Goal: Check status: Check status

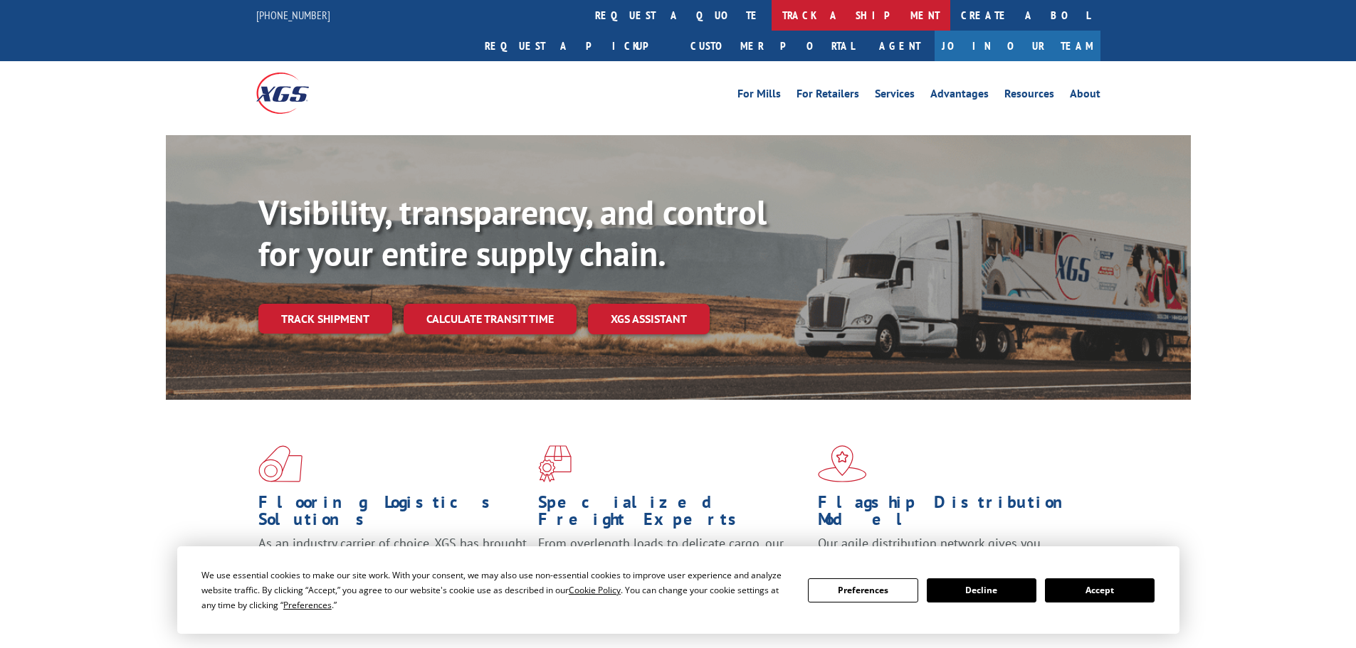
click at [772, 21] on link "track a shipment" at bounding box center [861, 15] width 179 height 31
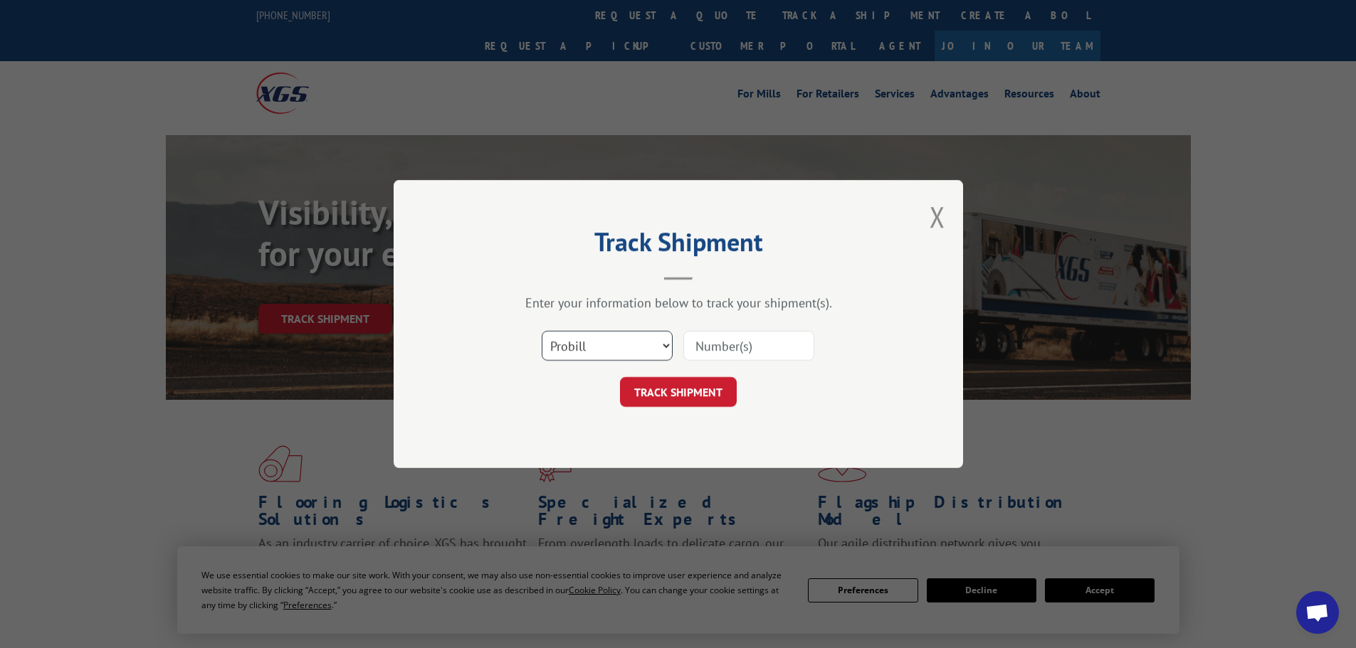
click at [592, 338] on select "Select category... Probill BOL PO" at bounding box center [607, 346] width 131 height 30
select select "bol"
click at [542, 331] on select "Select category... Probill BOL PO" at bounding box center [607, 346] width 131 height 30
click at [745, 342] on input at bounding box center [748, 346] width 131 height 30
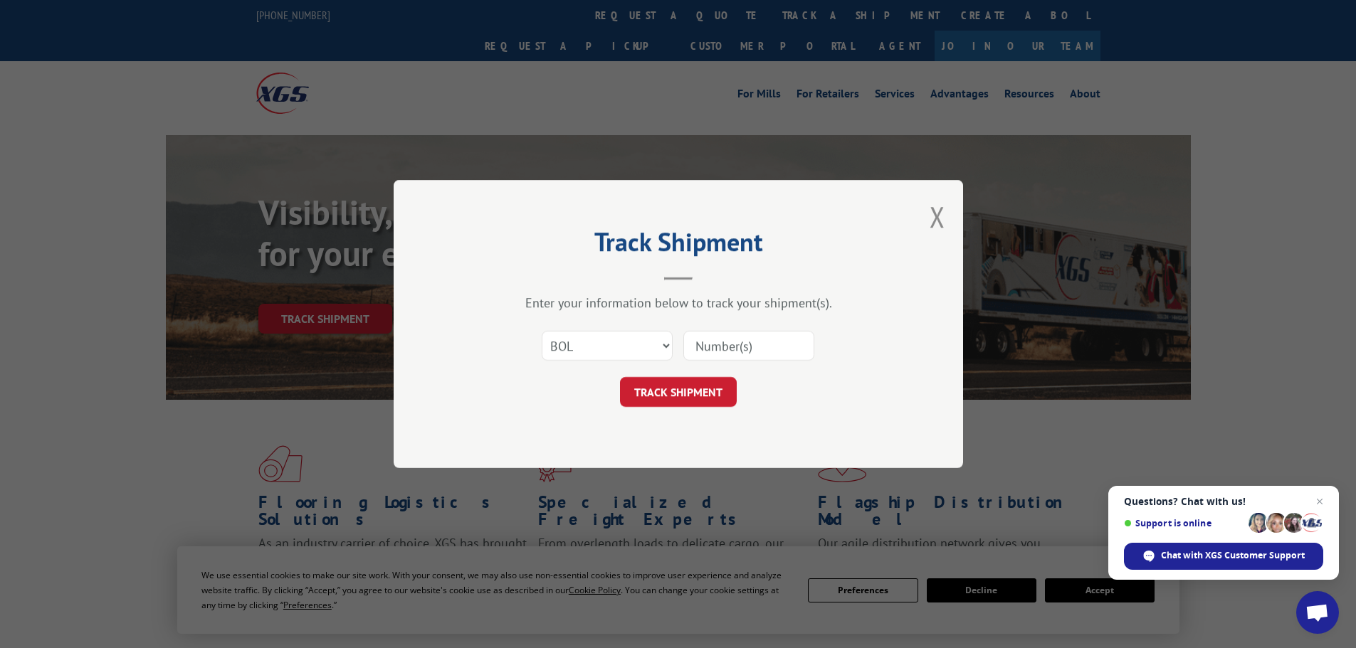
paste input "7076597"
type input "7076597"
click at [688, 394] on button "TRACK SHIPMENT" at bounding box center [678, 392] width 117 height 30
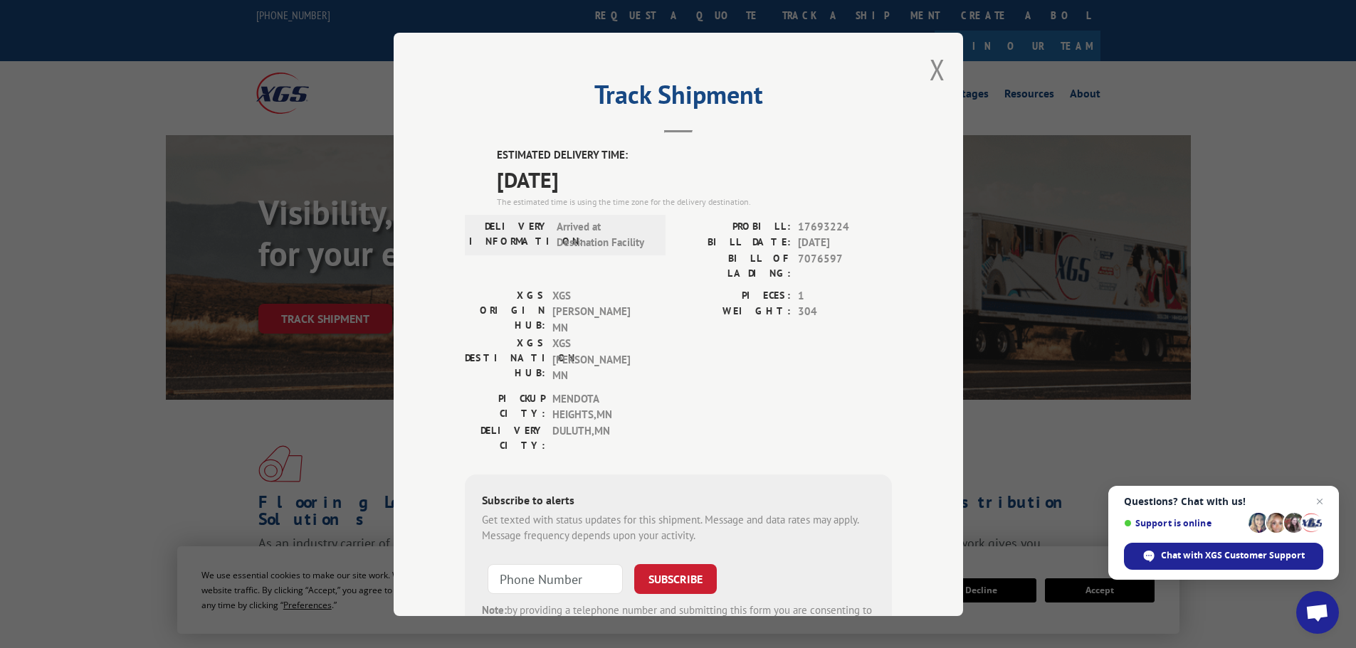
drag, startPoint x: 934, startPoint y: 74, endPoint x: 787, endPoint y: 71, distance: 146.7
click at [933, 74] on button "Close modal" at bounding box center [938, 70] width 16 height 38
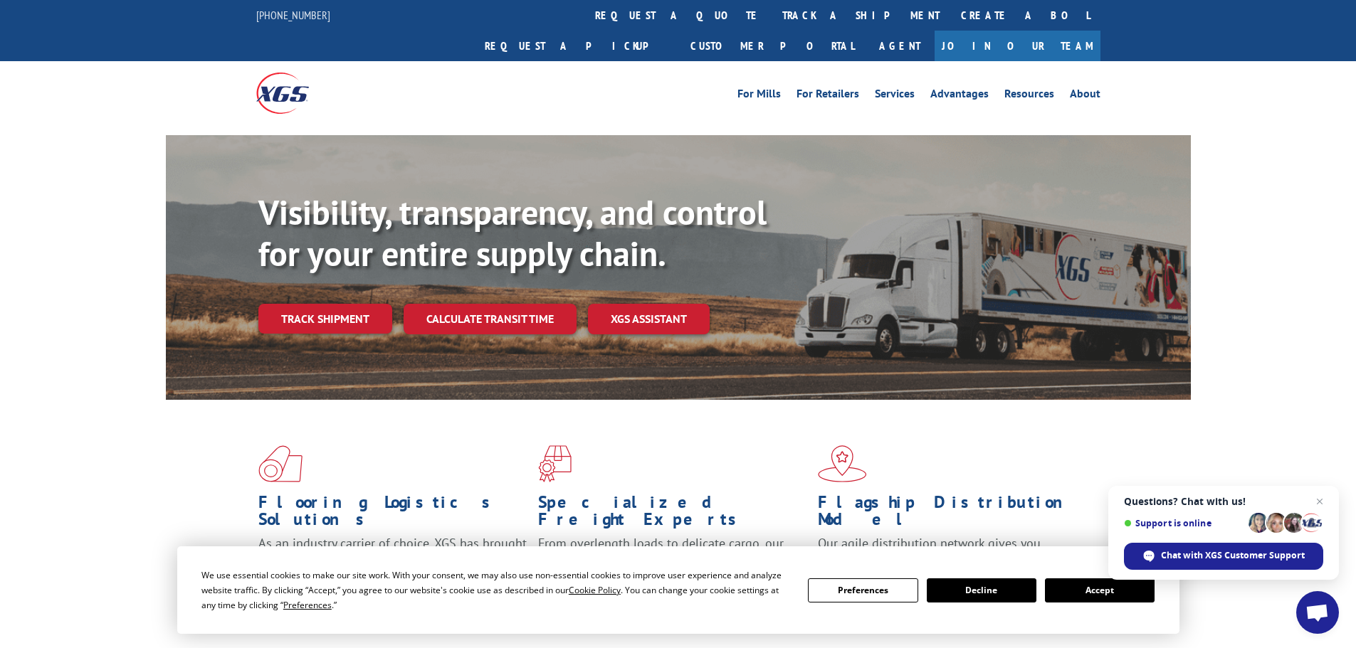
drag, startPoint x: 611, startPoint y: 11, endPoint x: 610, endPoint y: 83, distance: 72.6
click at [772, 11] on link "track a shipment" at bounding box center [861, 15] width 179 height 31
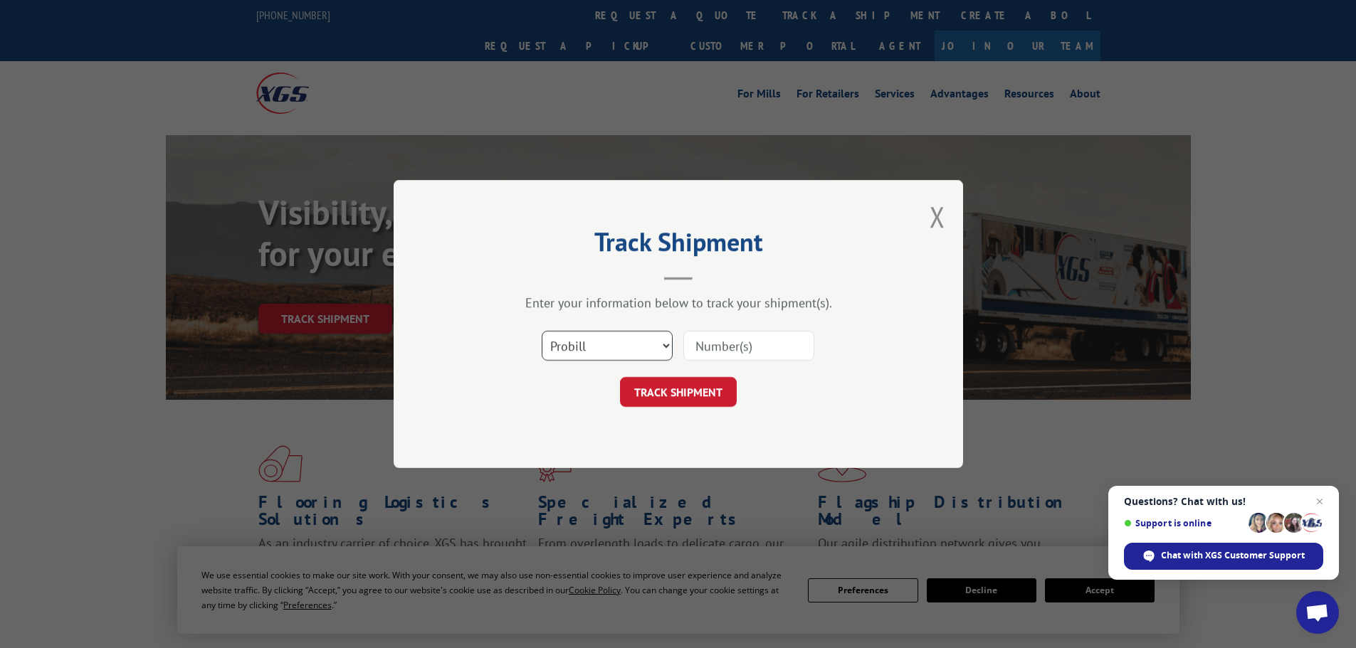
click at [596, 350] on select "Select category... Probill BOL PO" at bounding box center [607, 346] width 131 height 30
select select "bol"
click at [542, 331] on select "Select category... Probill BOL PO" at bounding box center [607, 346] width 131 height 30
click at [774, 332] on div "Select category... Probill BOL PO" at bounding box center [678, 345] width 427 height 47
click at [746, 349] on input at bounding box center [748, 346] width 131 height 30
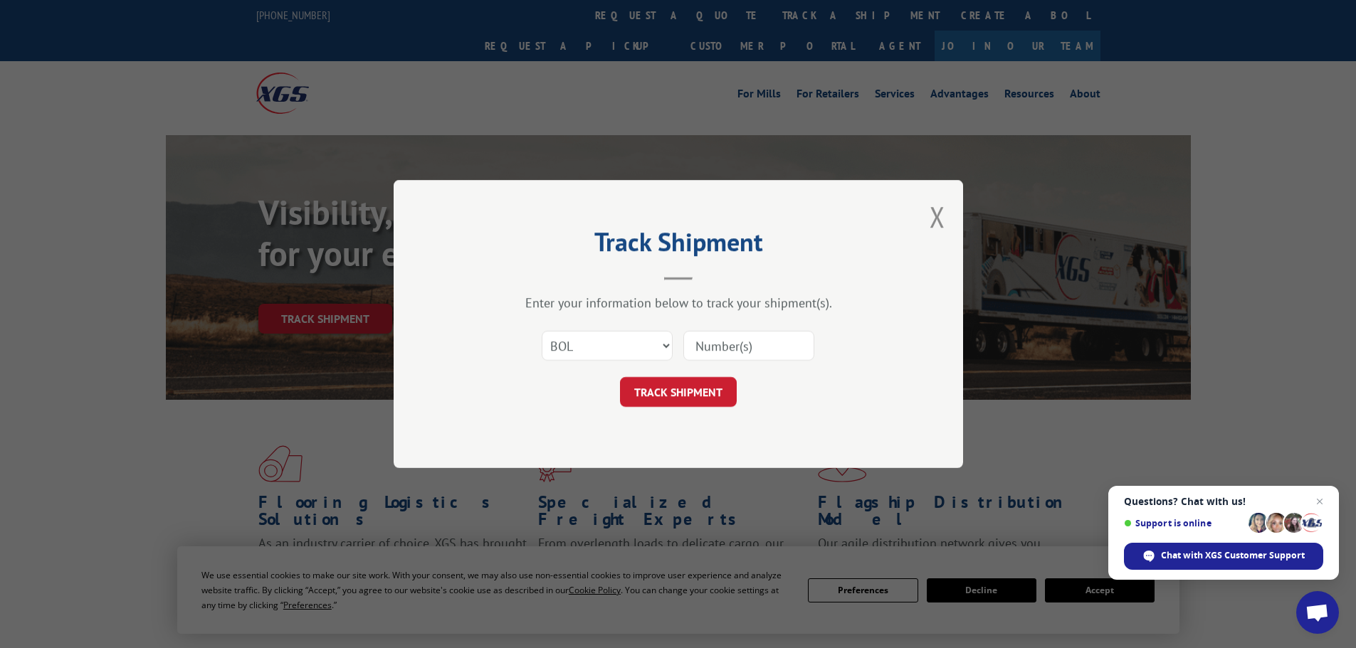
paste input "7065652"
type input "7065652"
drag, startPoint x: 697, startPoint y: 396, endPoint x: 692, endPoint y: 389, distance: 8.7
click at [698, 396] on button "TRACK SHIPMENT" at bounding box center [678, 392] width 117 height 30
